Goal: Find specific page/section: Find specific page/section

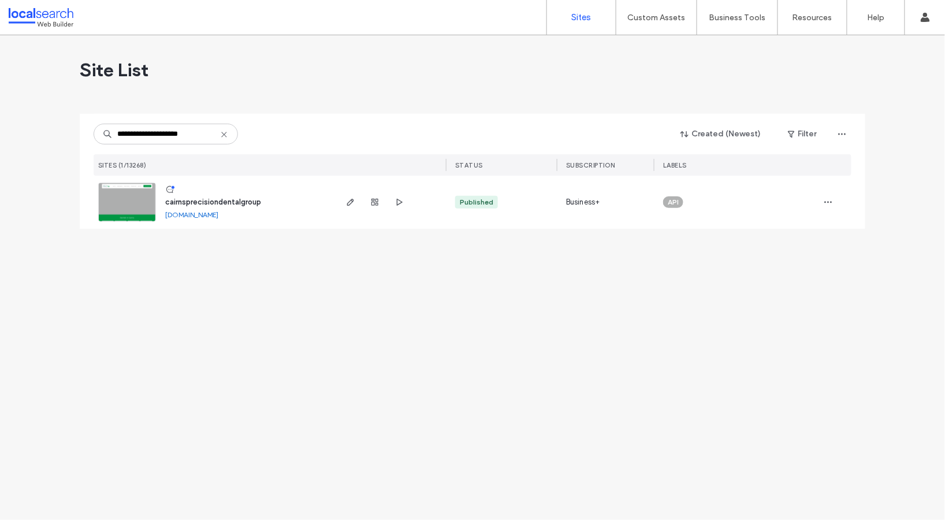
type input "**********"
click at [136, 204] on img at bounding box center [127, 222] width 57 height 79
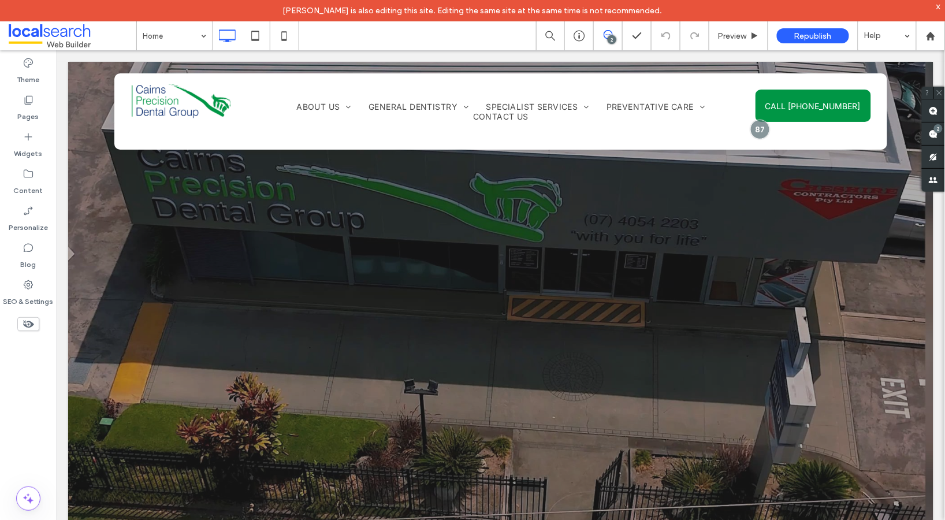
click at [607, 33] on icon at bounding box center [607, 34] width 9 height 9
